Goal: Information Seeking & Learning: Learn about a topic

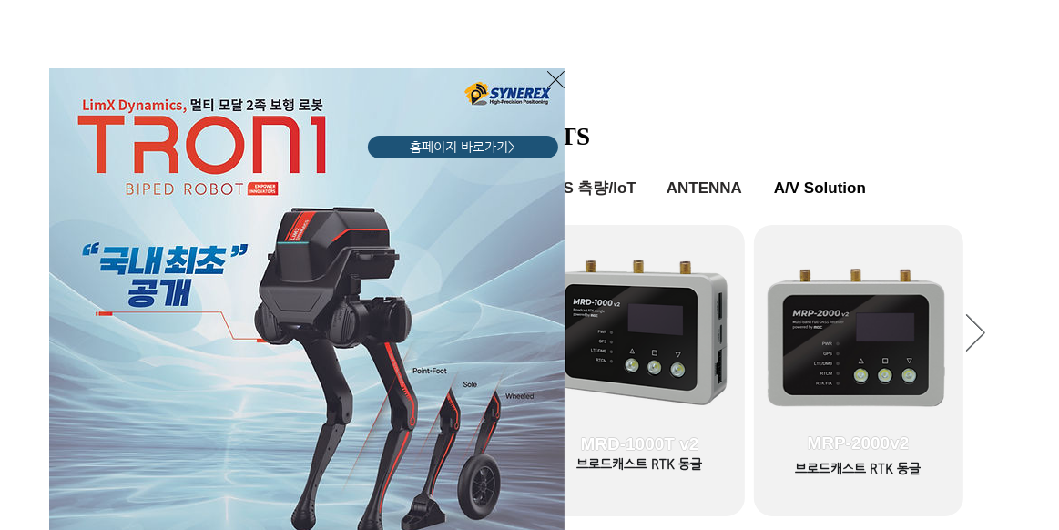
click at [561, 85] on icon "사이트로 돌아가기" at bounding box center [555, 79] width 17 height 17
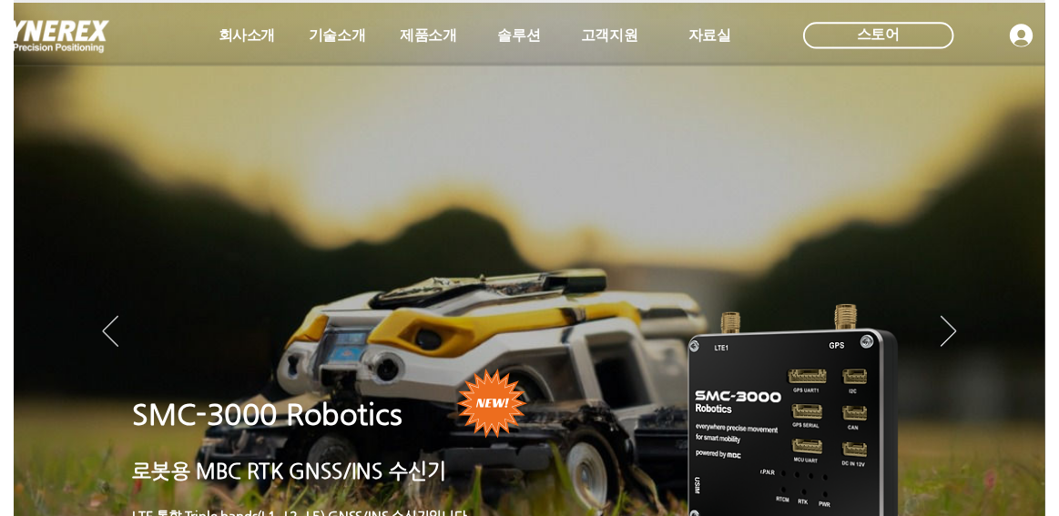
scroll to position [746, 0]
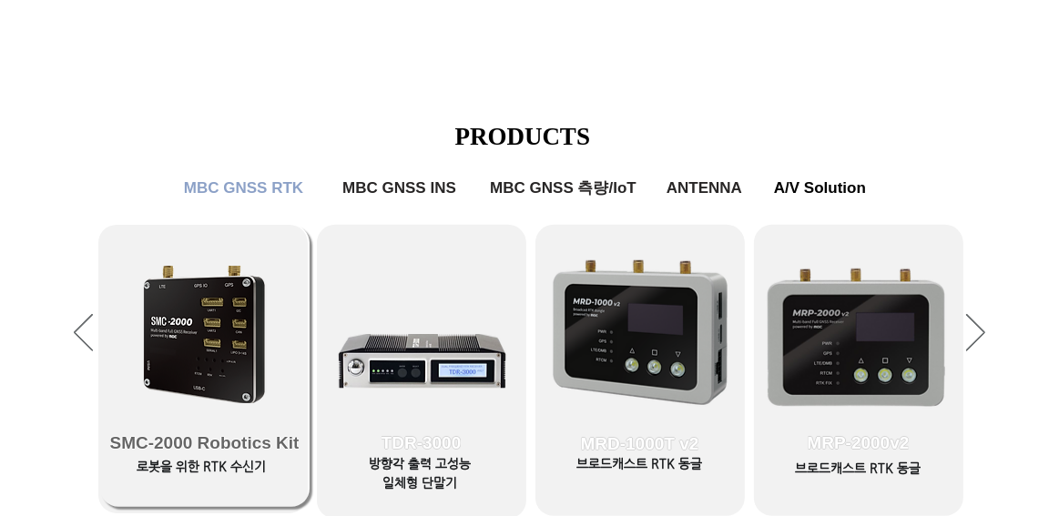
click at [220, 369] on link "SMC-2000 Robotics Kit" at bounding box center [204, 366] width 209 height 282
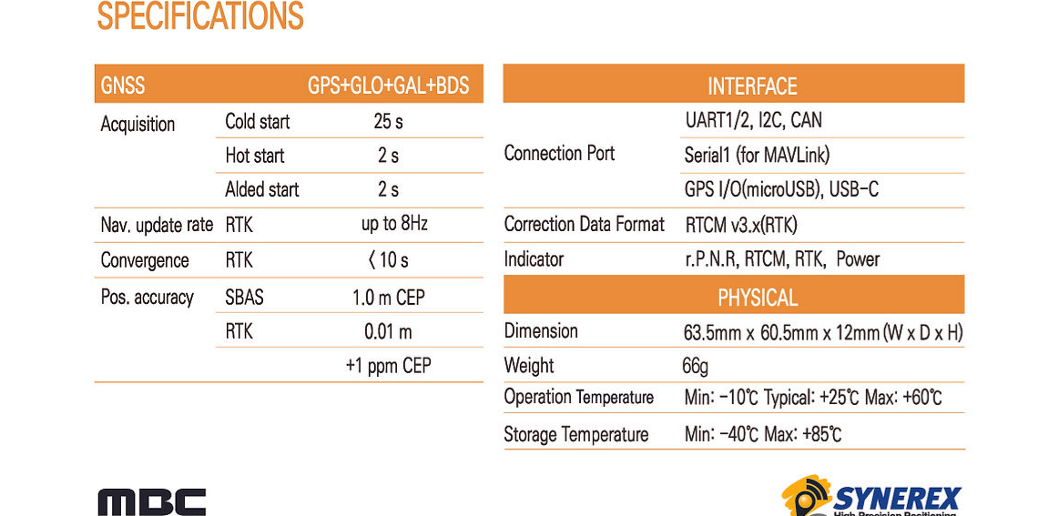
scroll to position [11782, 0]
